Goal: Transaction & Acquisition: Purchase product/service

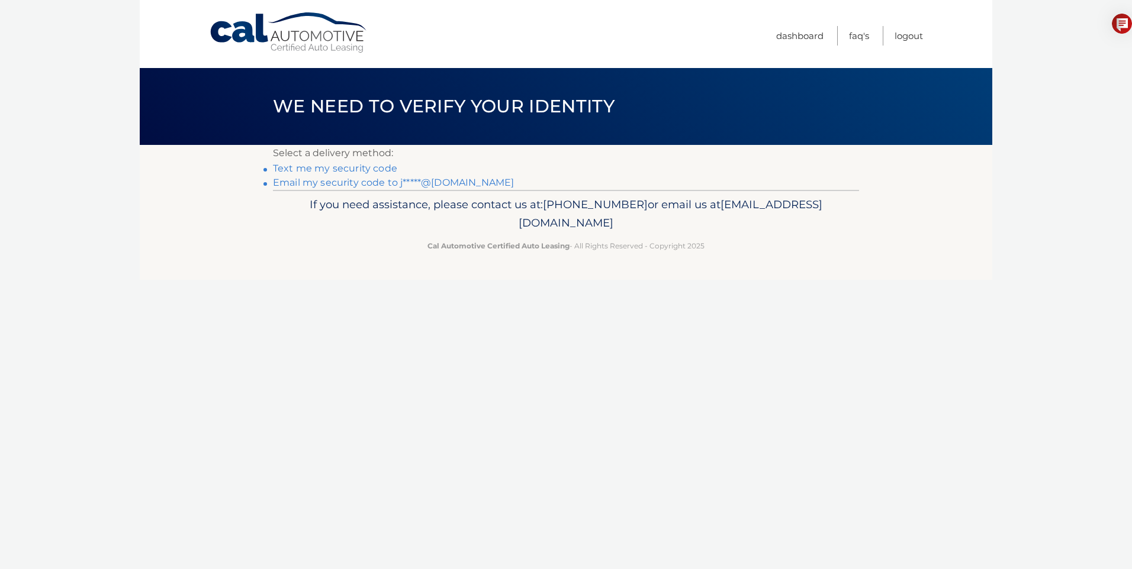
click at [324, 186] on link "Email my security code to j*****@[DOMAIN_NAME]" at bounding box center [393, 182] width 241 height 11
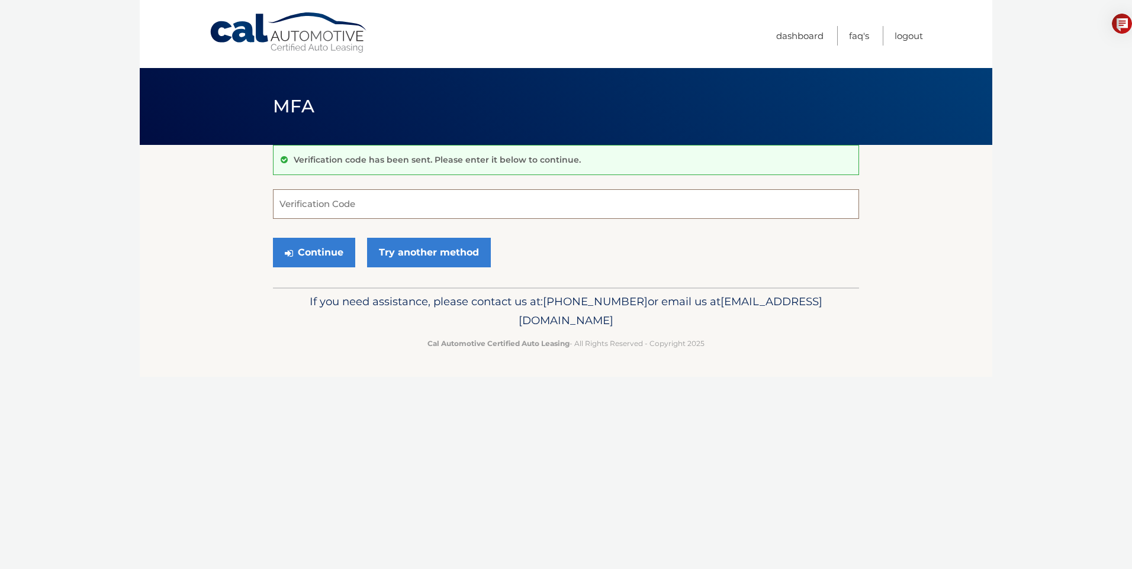
click at [311, 215] on input "Verification Code" at bounding box center [566, 204] width 586 height 30
type input "861849"
click at [321, 258] on button "Continue" at bounding box center [314, 253] width 82 height 30
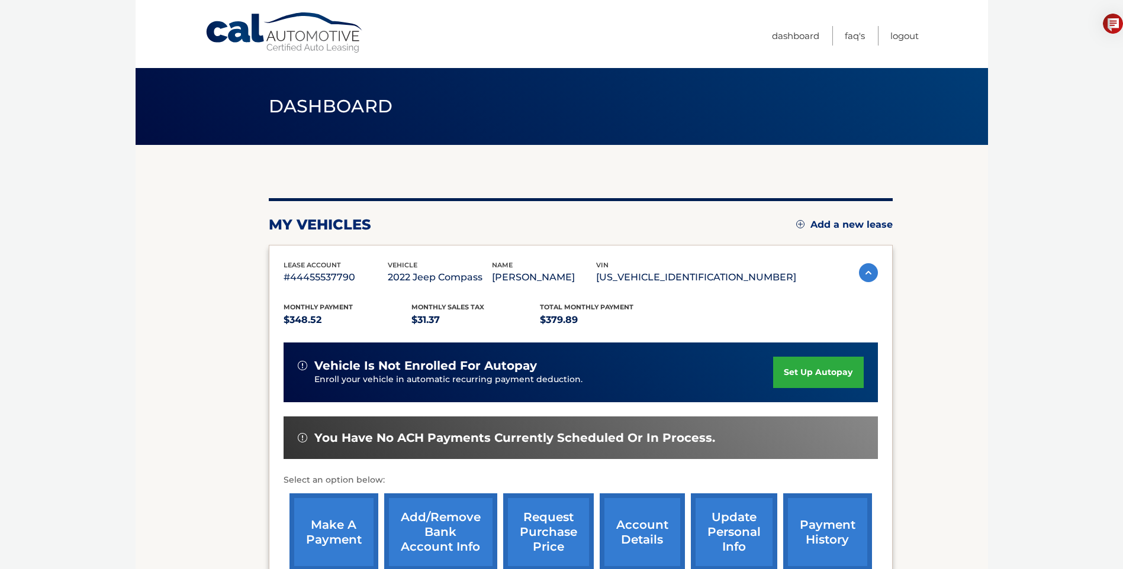
click at [365, 506] on link "make a payment" at bounding box center [333, 533] width 89 height 78
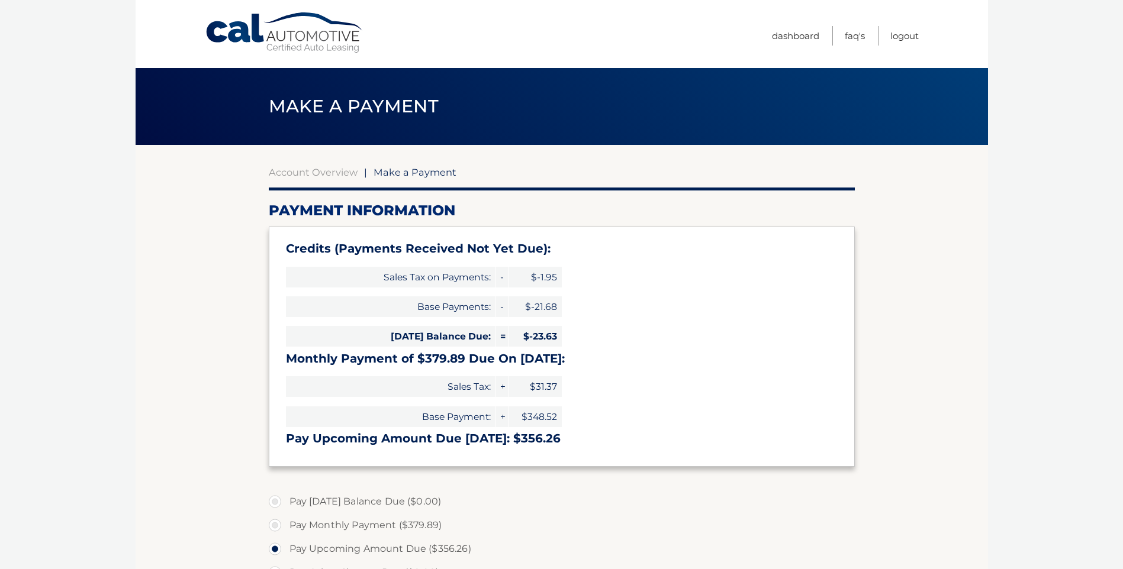
select select "ZjhmOGZiZWMtNmU1ZC00ZThjLWI3NDktZjE5N2NjNDY0OGZi"
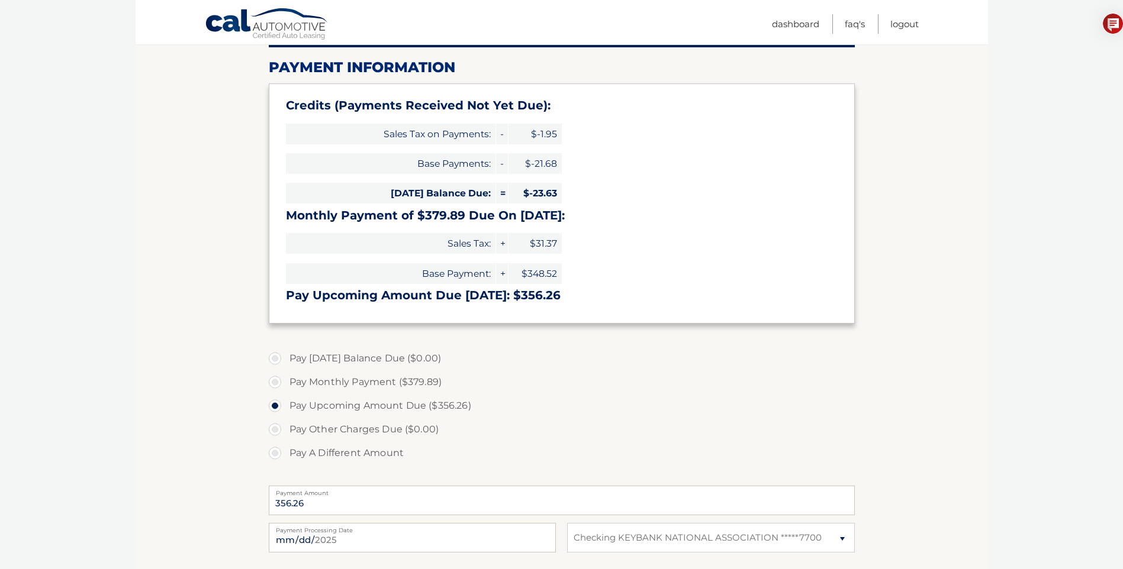
scroll to position [152, 0]
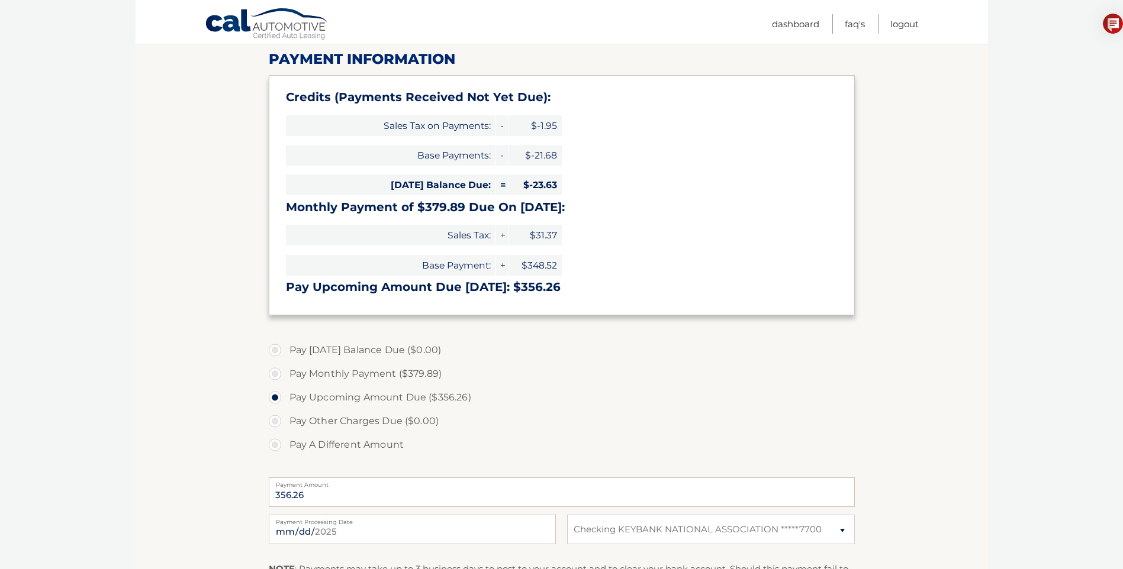
click at [276, 446] on label "Pay A Different Amount" at bounding box center [562, 445] width 586 height 24
click at [276, 446] on input "Pay A Different Amount" at bounding box center [279, 442] width 12 height 19
radio input "true"
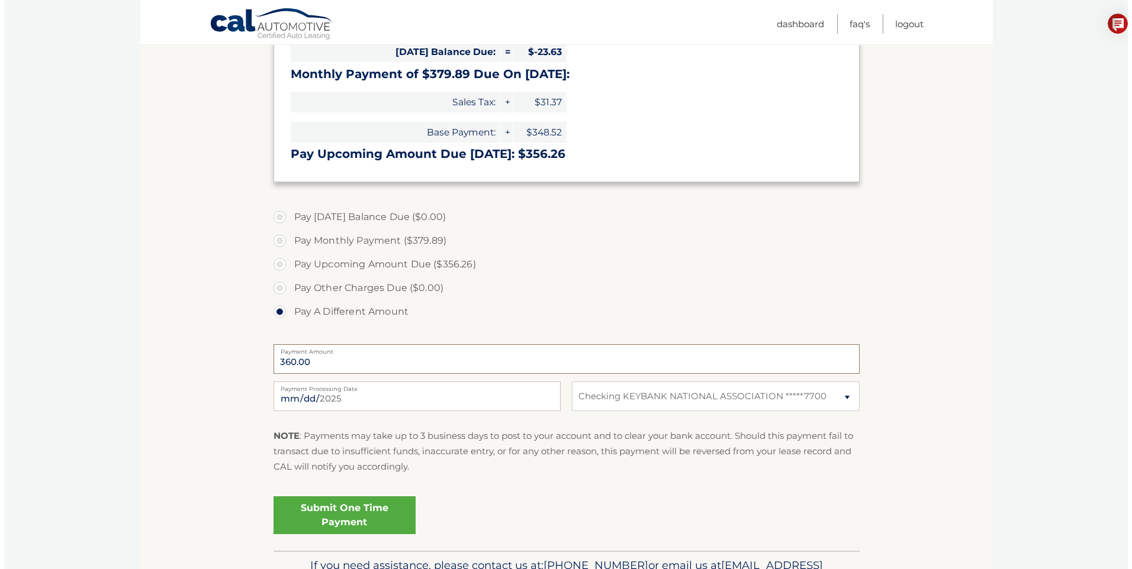
scroll to position [308, 0]
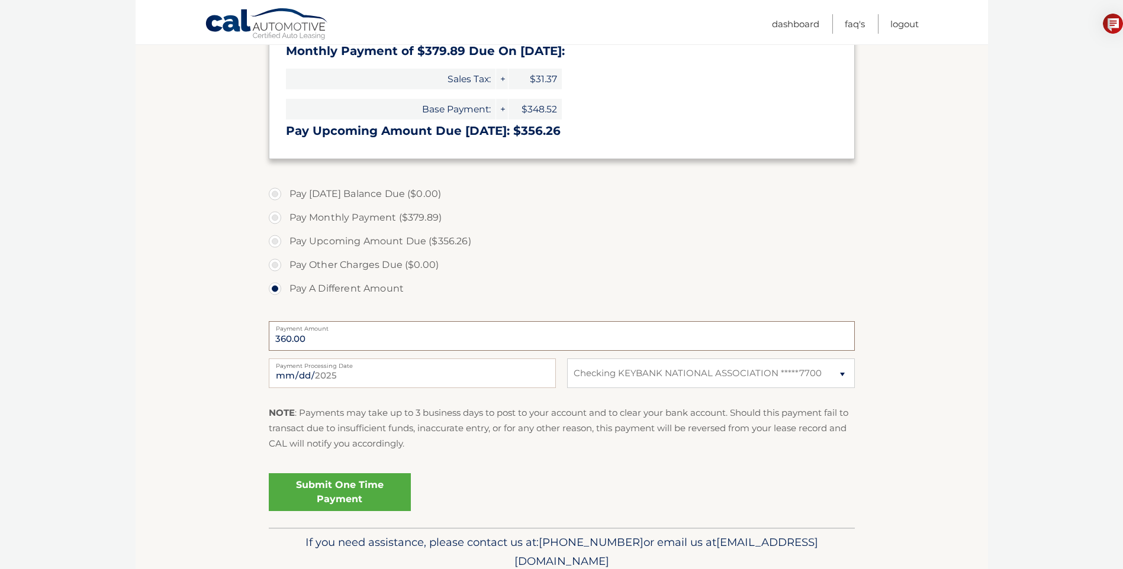
type input "360.00"
click at [337, 490] on link "Submit One Time Payment" at bounding box center [340, 493] width 142 height 38
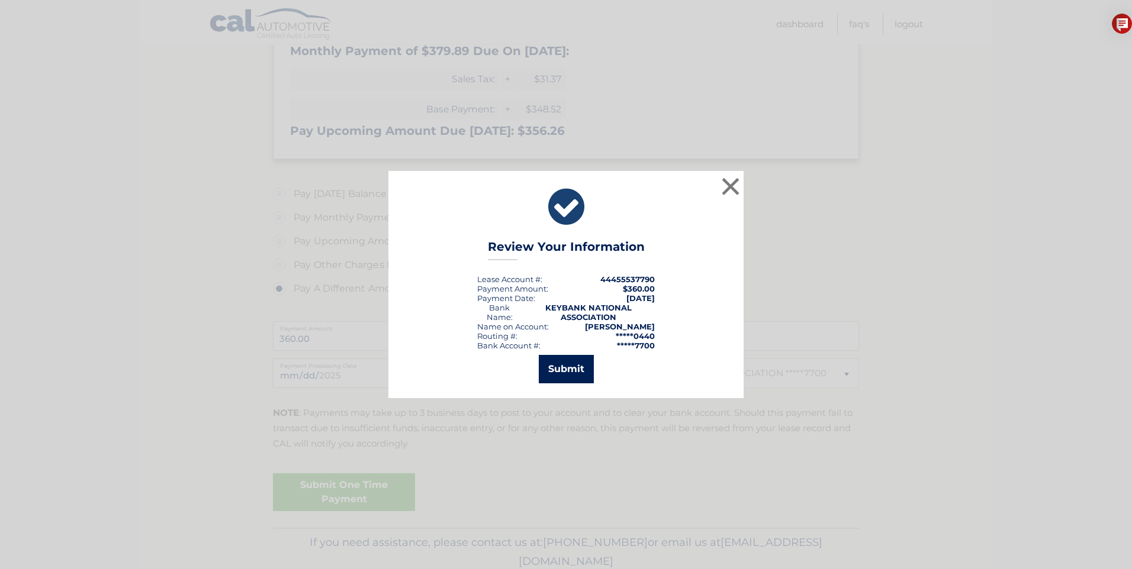
click at [558, 371] on button "Submit" at bounding box center [566, 369] width 55 height 28
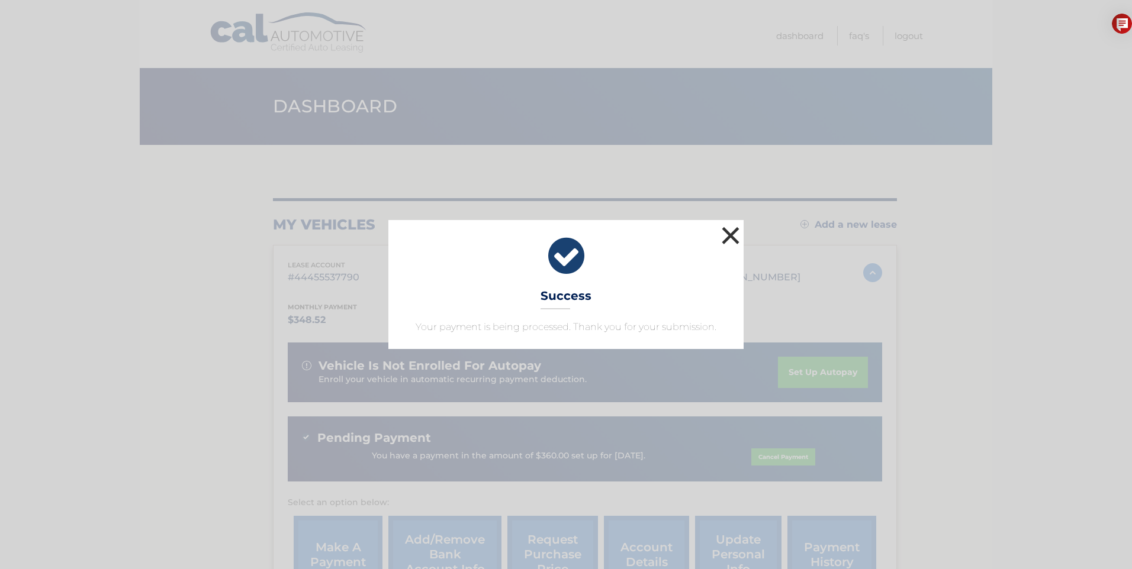
click at [735, 230] on button "×" at bounding box center [731, 236] width 24 height 24
